Goal: Task Accomplishment & Management: Manage account settings

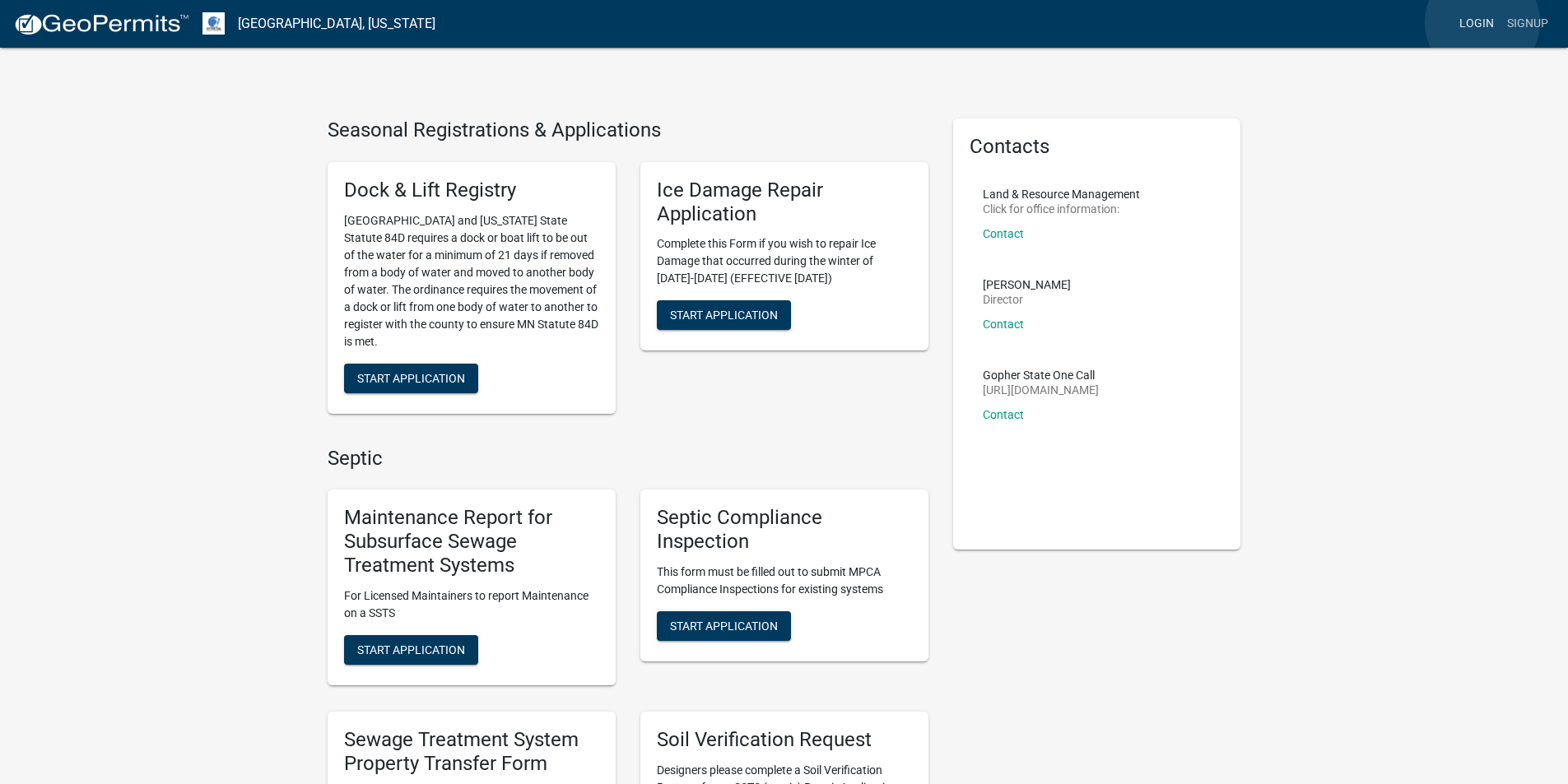
click at [1483, 22] on link "Login" at bounding box center [1476, 24] width 47 height 31
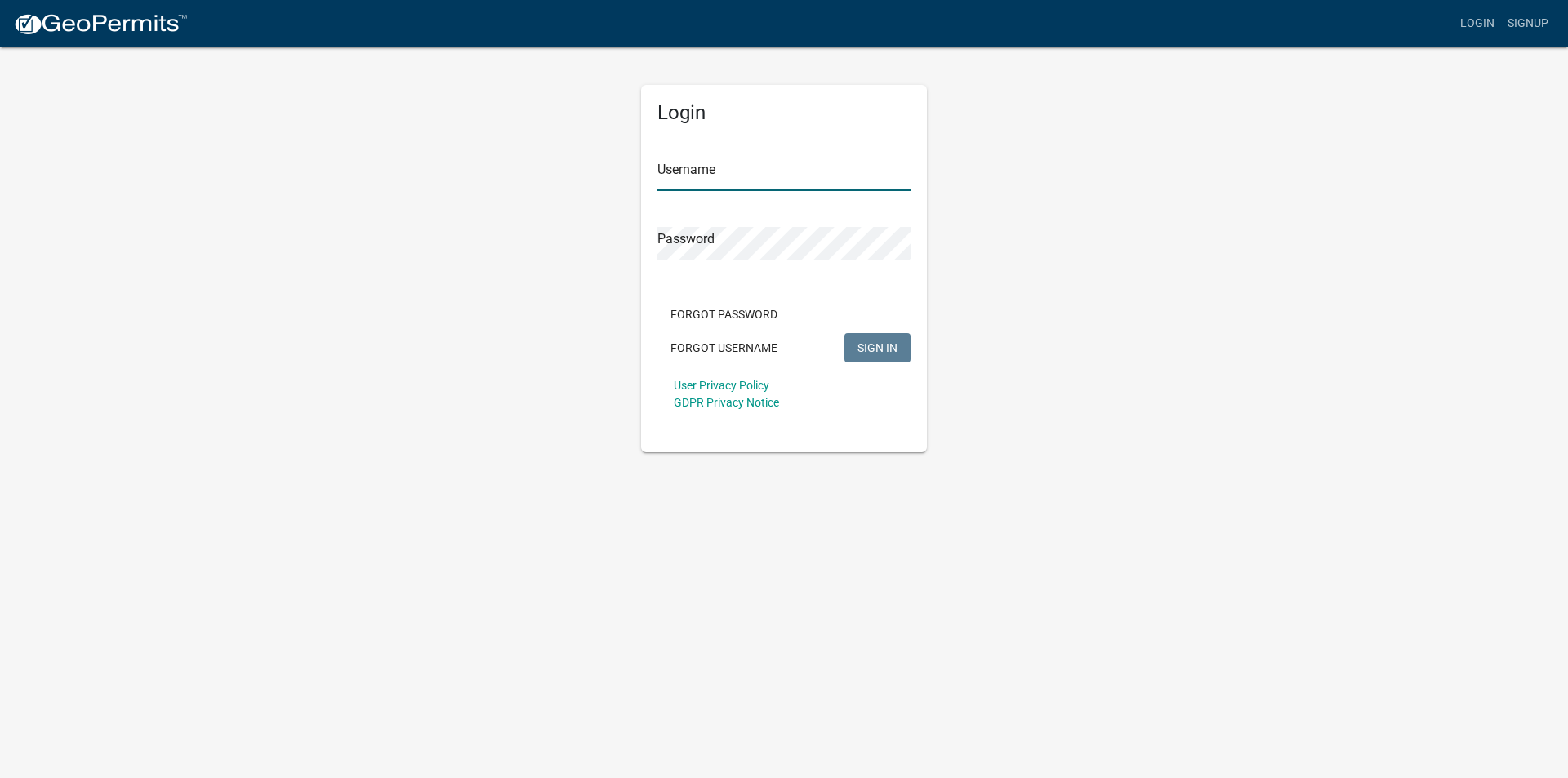
type input "[EMAIL_ADDRESS][DOMAIN_NAME]"
click at [902, 348] on button "SIGN IN" at bounding box center [877, 347] width 66 height 30
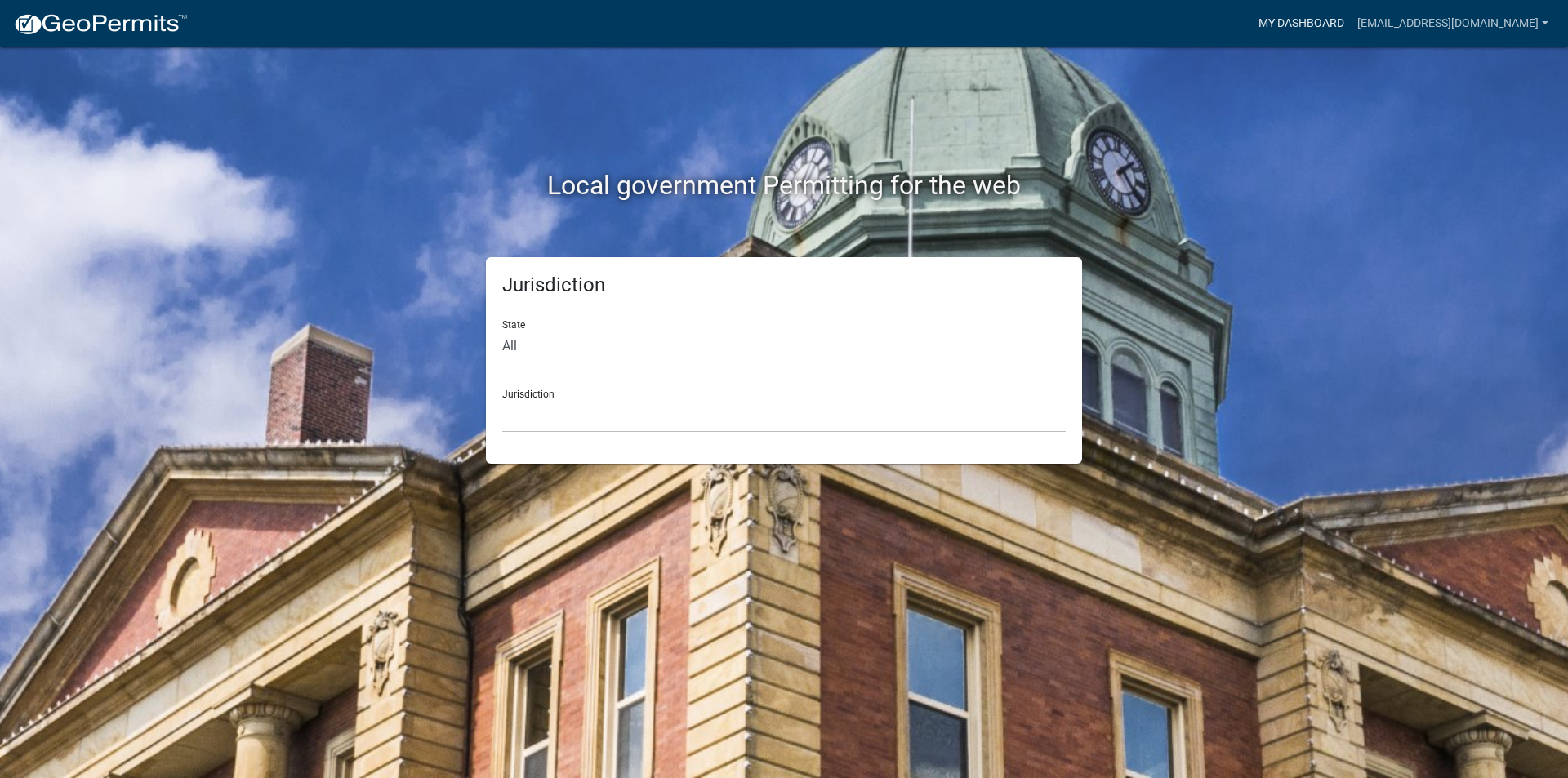
click at [1345, 22] on link "My Dashboard" at bounding box center [1301, 24] width 99 height 31
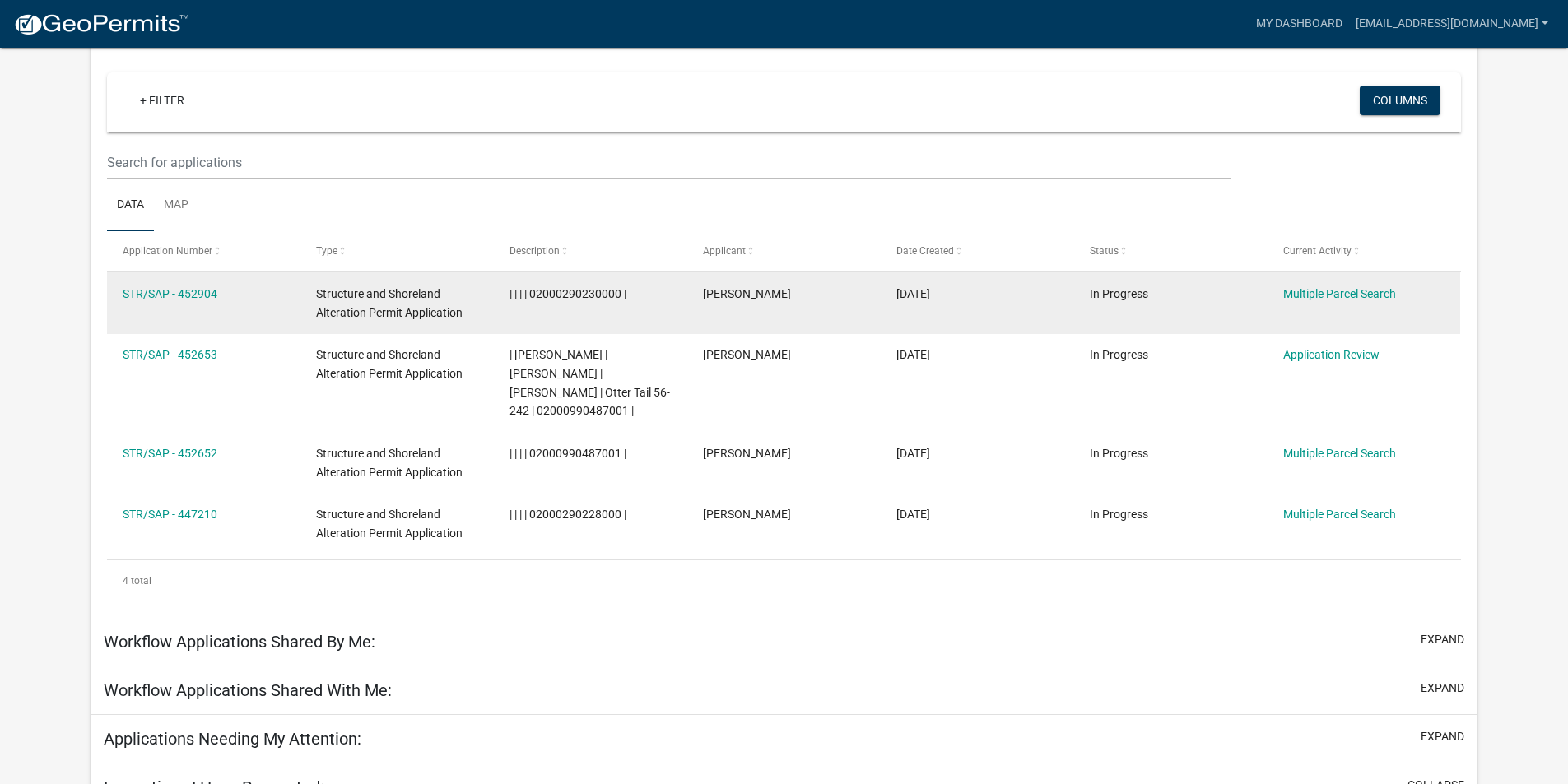
scroll to position [135, 0]
